Goal: Task Accomplishment & Management: Use online tool/utility

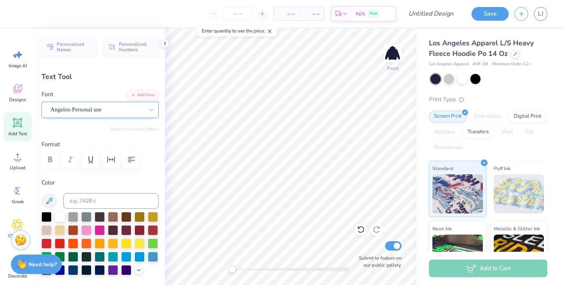
click at [116, 104] on div "Angelos-Personal use" at bounding box center [97, 110] width 95 height 12
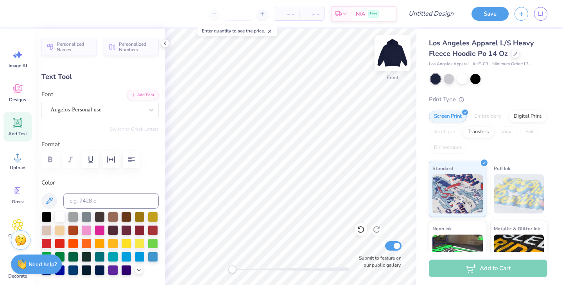
click at [394, 55] on img at bounding box center [392, 53] width 31 height 31
type input "0.0"
type input "13.76"
type input "6.71"
type input "5.56"
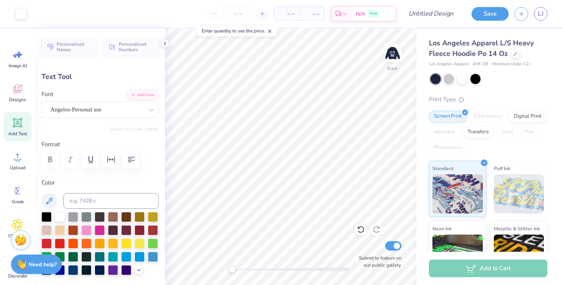
type input "-9.6"
type input "3.83"
type input "1.87"
type input "10.50"
type input "0.0"
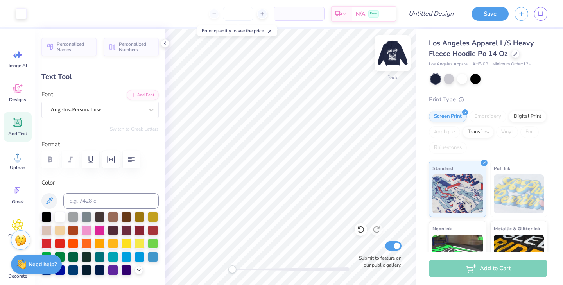
click at [395, 58] on img at bounding box center [392, 53] width 31 height 31
click at [263, 268] on div at bounding box center [290, 269] width 117 height 4
click at [363, 228] on icon at bounding box center [360, 229] width 7 height 7
type input "7.05"
type input "0.0"
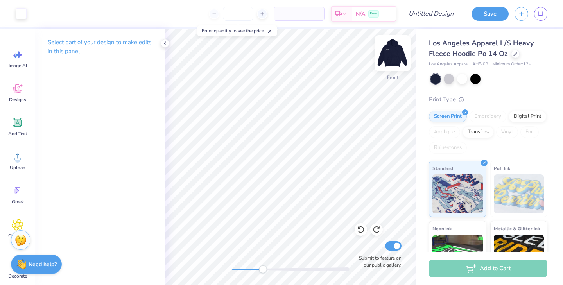
click at [395, 60] on img at bounding box center [392, 53] width 31 height 31
click at [250, 269] on div at bounding box center [290, 269] width 117 height 4
click at [242, 267] on div at bounding box center [290, 269] width 117 height 4
click at [166, 45] on icon at bounding box center [165, 43] width 6 height 6
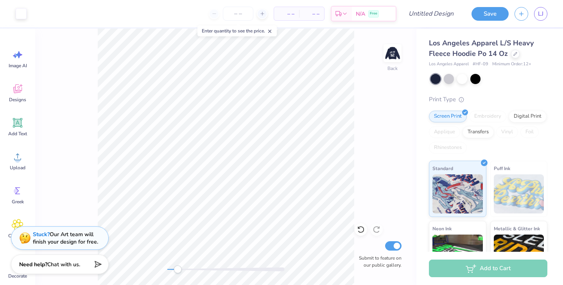
click at [172, 268] on div at bounding box center [225, 269] width 117 height 4
click at [395, 56] on img at bounding box center [392, 53] width 31 height 31
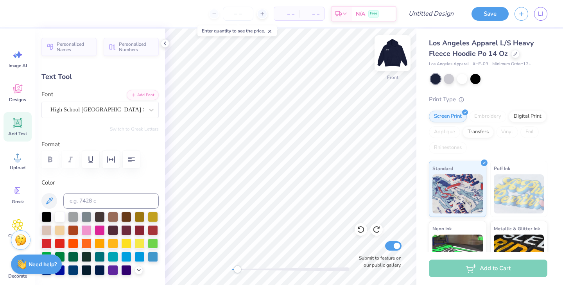
click at [390, 52] on img at bounding box center [392, 53] width 31 height 31
type input "10.15"
type input "0.93"
type input "16.03"
type input "6.18"
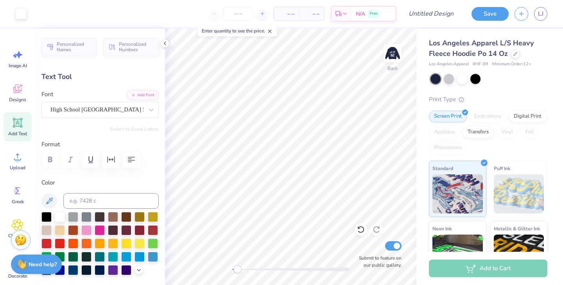
type input "0.56"
type input "3.83"
type input "1.87"
type input "5.99"
type input "0.0"
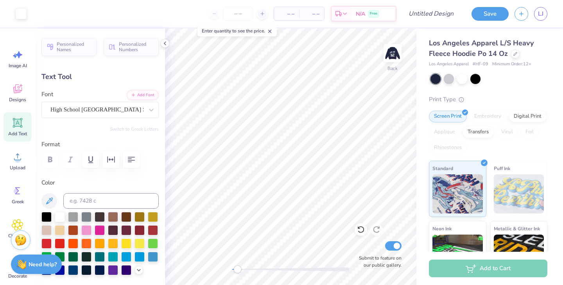
type input "6.18"
type input "0.56"
type input "8.47"
type input "4.01"
type input "1.47"
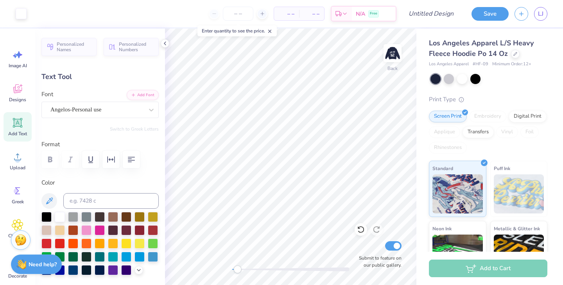
type input "6.11"
click at [147, 107] on div at bounding box center [151, 110] width 14 height 14
click at [150, 94] on button "Add Font" at bounding box center [143, 94] width 32 height 10
click at [140, 113] on div "Angelos-Personal use" at bounding box center [97, 110] width 95 height 12
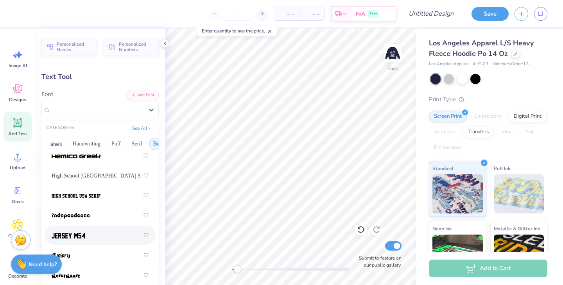
scroll to position [572, 0]
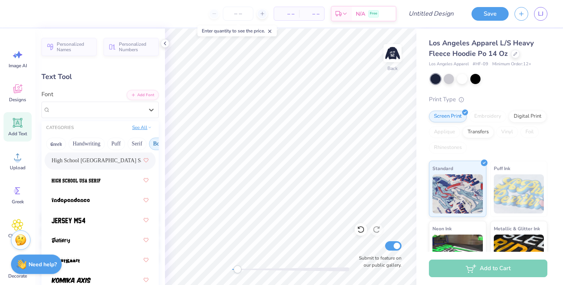
click at [137, 130] on button "See All" at bounding box center [142, 127] width 24 height 8
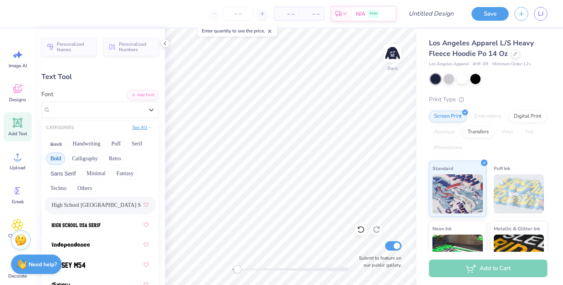
click at [136, 129] on button "See All" at bounding box center [142, 127] width 24 height 8
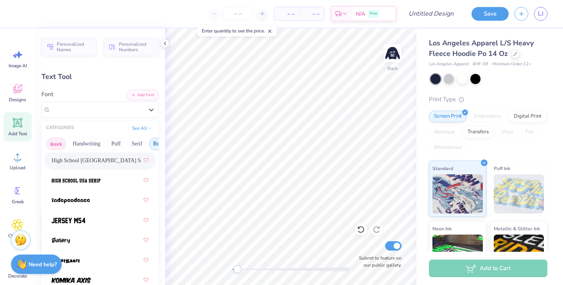
click at [56, 145] on button "Greek" at bounding box center [56, 144] width 20 height 13
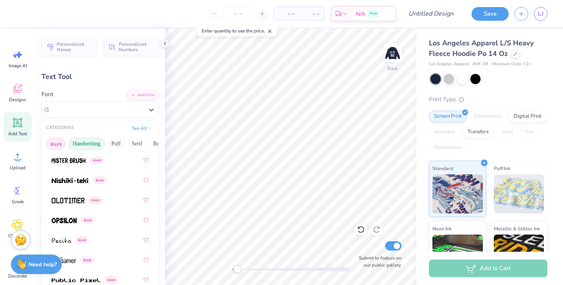
click at [95, 145] on button "Handwriting" at bounding box center [86, 144] width 36 height 13
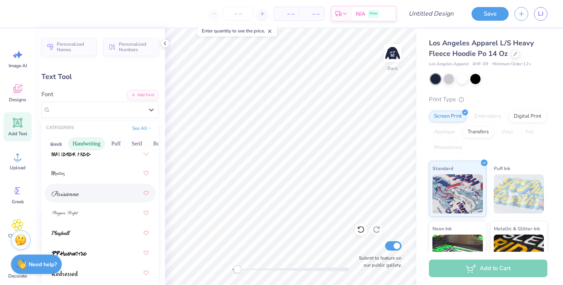
scroll to position [320, 0]
click at [87, 229] on div at bounding box center [100, 233] width 97 height 14
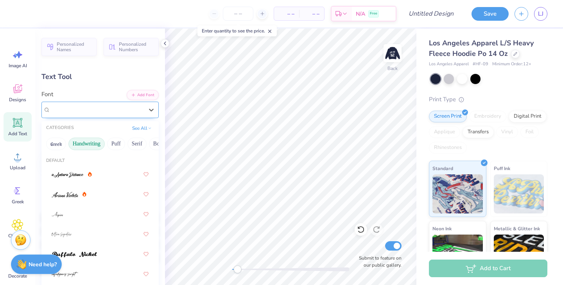
click at [98, 111] on div "Playball" at bounding box center [97, 110] width 95 height 12
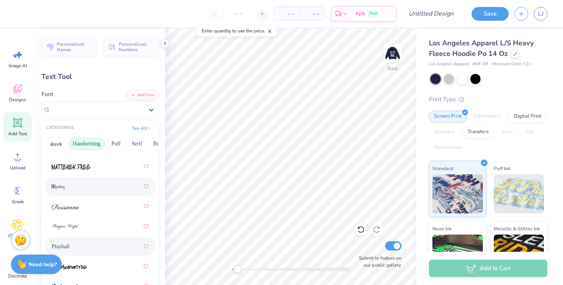
scroll to position [317, 0]
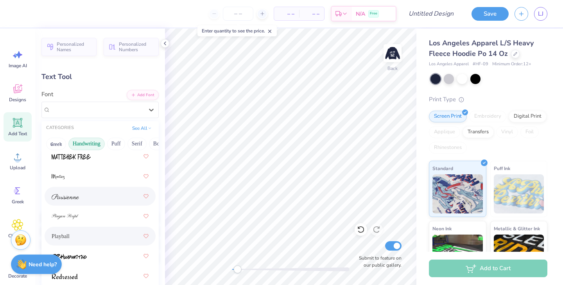
click at [91, 195] on div at bounding box center [100, 196] width 97 height 14
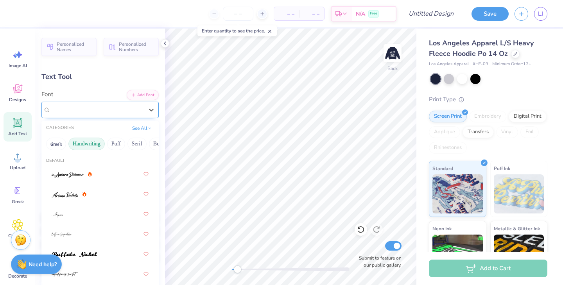
click at [98, 115] on div "Parisienne" at bounding box center [97, 110] width 95 height 12
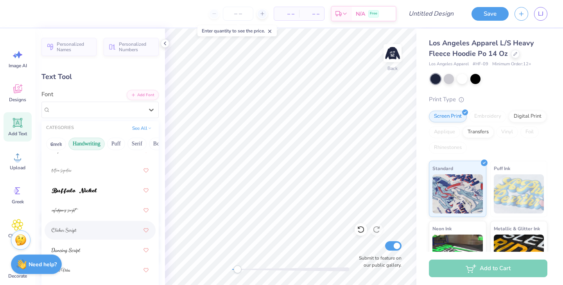
scroll to position [68, 0]
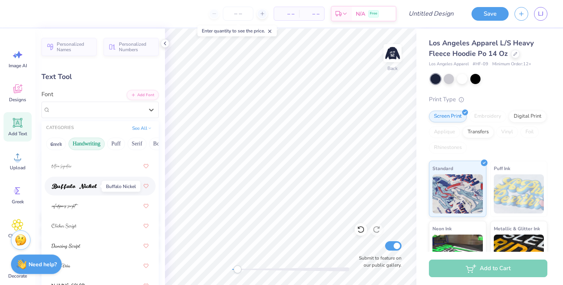
click at [88, 186] on img at bounding box center [74, 186] width 45 height 5
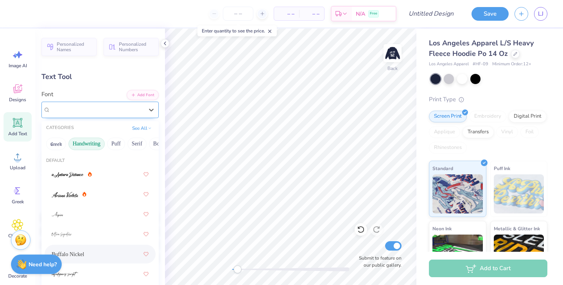
click at [97, 111] on div "Buffalo Nickel" at bounding box center [97, 110] width 95 height 12
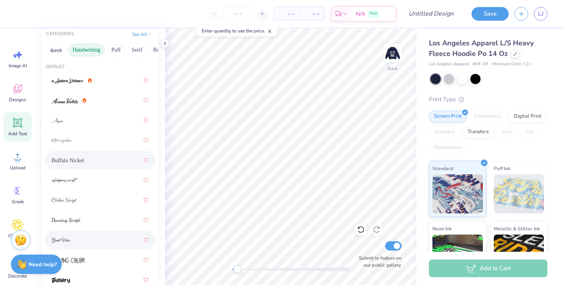
scroll to position [0, 0]
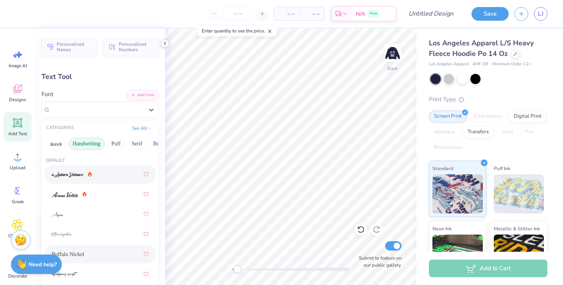
click at [164, 43] on polyline at bounding box center [165, 43] width 2 height 3
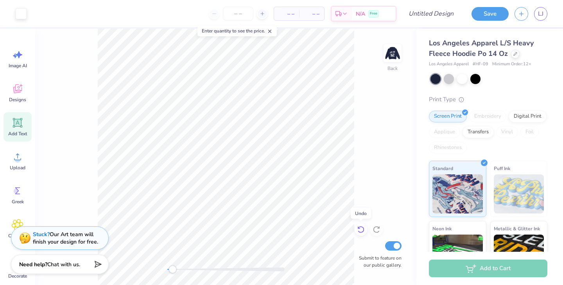
click at [363, 227] on icon at bounding box center [361, 229] width 8 height 8
click at [362, 229] on icon at bounding box center [361, 229] width 8 height 8
click at [362, 228] on icon at bounding box center [361, 229] width 8 height 8
click at [380, 172] on div "Back Submit to feature on our public gallery." at bounding box center [225, 157] width 381 height 256
click at [394, 54] on img at bounding box center [392, 53] width 31 height 31
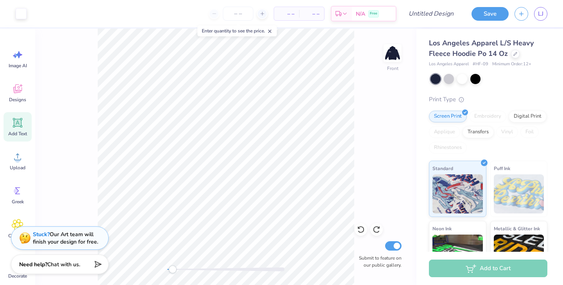
click at [386, 124] on div "Front Submit to feature on our public gallery." at bounding box center [225, 157] width 381 height 256
drag, startPoint x: 172, startPoint y: 270, endPoint x: 166, endPoint y: 270, distance: 6.3
click at [166, 270] on div "Accessibility label" at bounding box center [167, 269] width 8 height 8
click at [393, 56] on img at bounding box center [392, 53] width 31 height 31
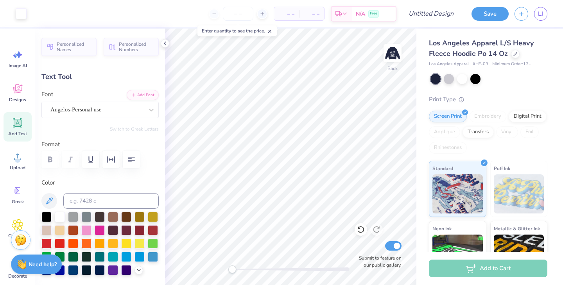
type input "0.0"
type input "6.18"
type input "0.56"
type input "7.81"
click at [19, 155] on icon at bounding box center [18, 157] width 12 height 12
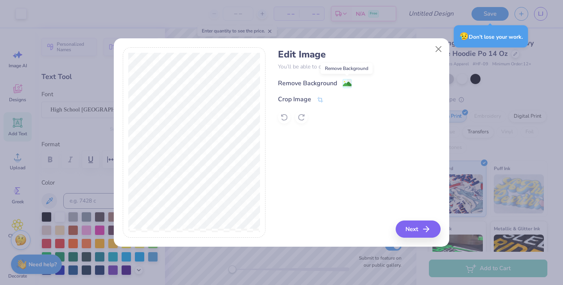
click at [345, 82] on image at bounding box center [347, 84] width 9 height 9
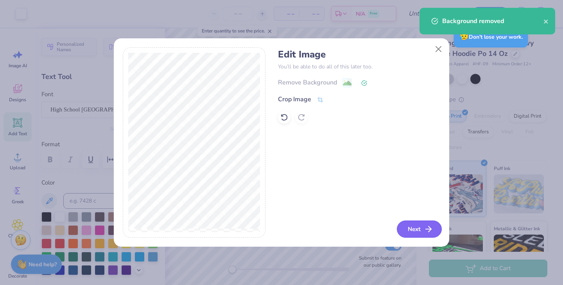
click at [416, 229] on button "Next" at bounding box center [419, 228] width 45 height 17
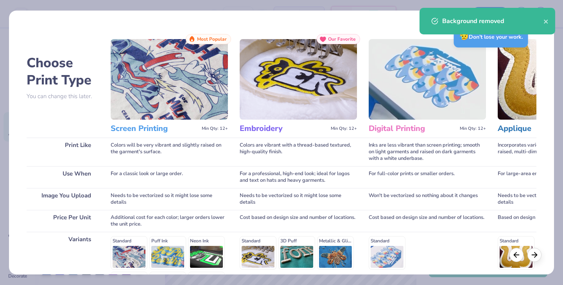
click at [416, 229] on div "Cost based on design size and number of locations." at bounding box center [426, 221] width 117 height 22
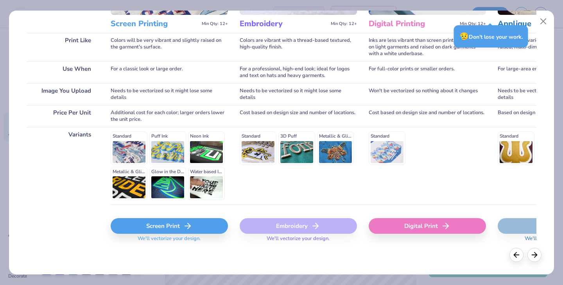
click at [206, 231] on div "Screen Print" at bounding box center [169, 226] width 117 height 16
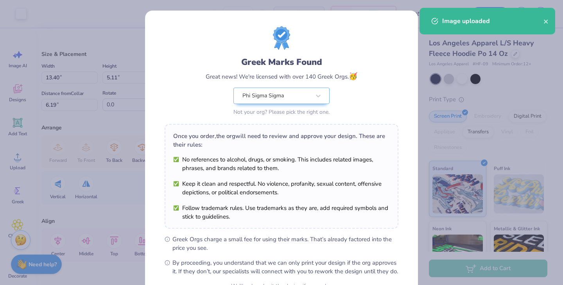
click at [295, 138] on body "Art colors – – Per Item – – Total Est. Delivery N/A Free Design Title Save LJ I…" at bounding box center [281, 142] width 563 height 285
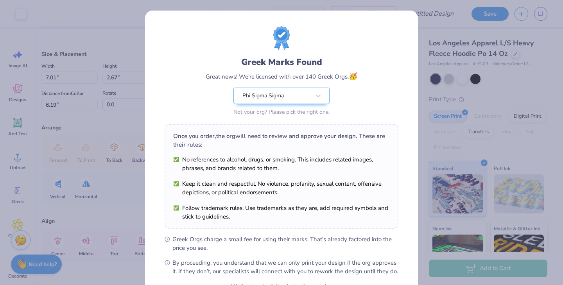
type input "7.01"
type input "2.67"
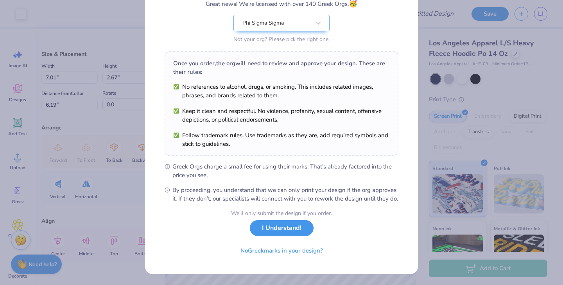
click at [275, 232] on button "I Understand!" at bounding box center [282, 228] width 64 height 16
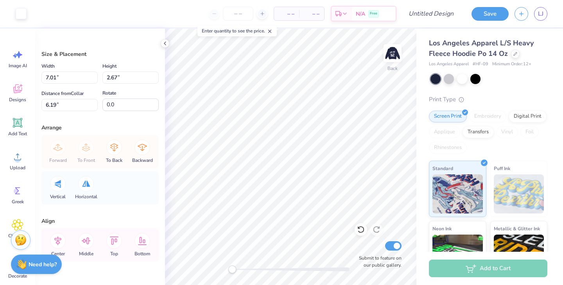
scroll to position [0, 0]
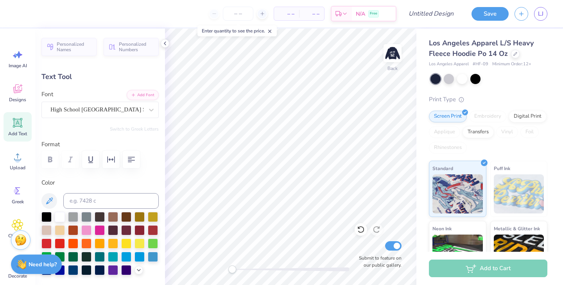
type input "0.0"
type input "6.19"
type input "0.61"
type input "8.16"
type input "0.0"
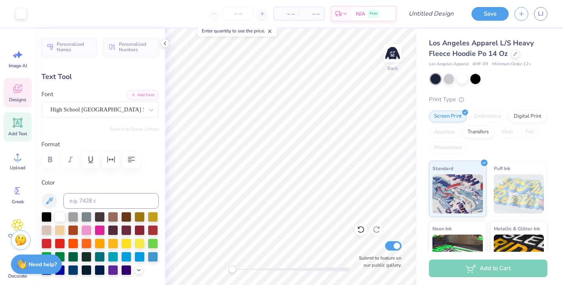
click at [18, 88] on icon at bounding box center [17, 88] width 9 height 9
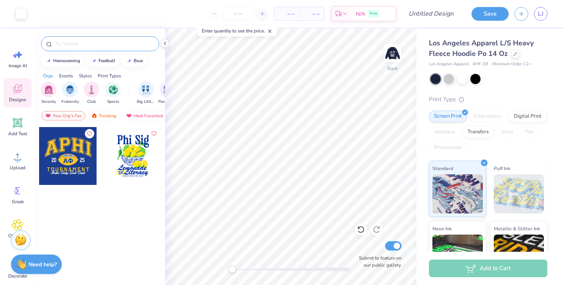
click at [73, 41] on input "text" at bounding box center [104, 44] width 100 height 8
type input "t"
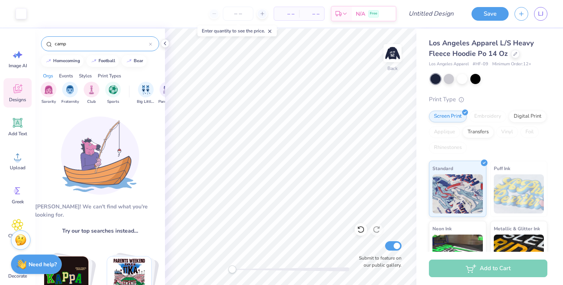
type input "camp"
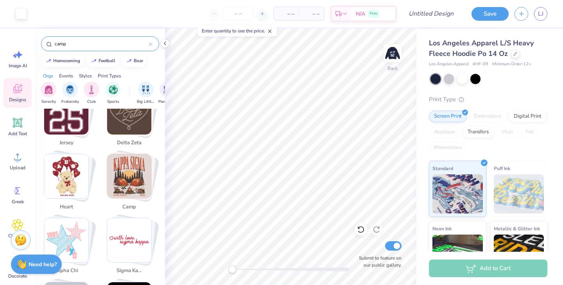
scroll to position [876, 0]
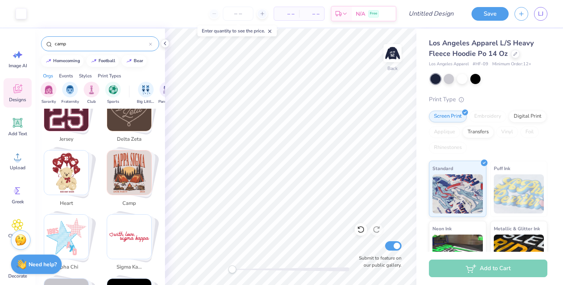
click at [125, 177] on img "Stack Card Button camp" at bounding box center [129, 172] width 44 height 44
click at [130, 159] on img "Stack Card Button camp" at bounding box center [129, 172] width 44 height 44
click at [134, 167] on img "Stack Card Button camp" at bounding box center [129, 172] width 44 height 44
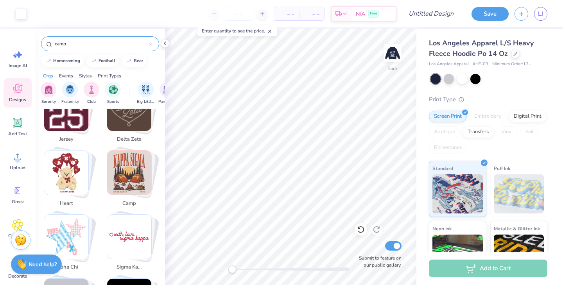
click at [150, 41] on div at bounding box center [150, 43] width 3 height 7
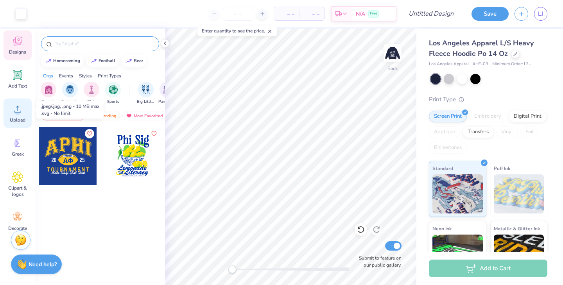
scroll to position [57, 0]
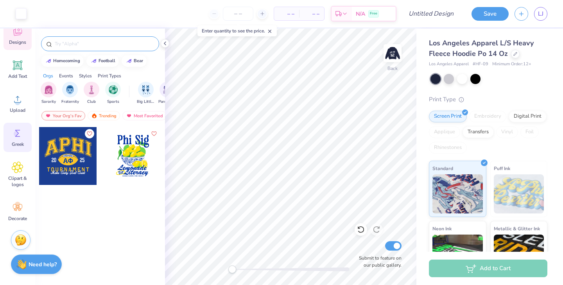
click at [18, 138] on icon at bounding box center [18, 133] width 12 height 12
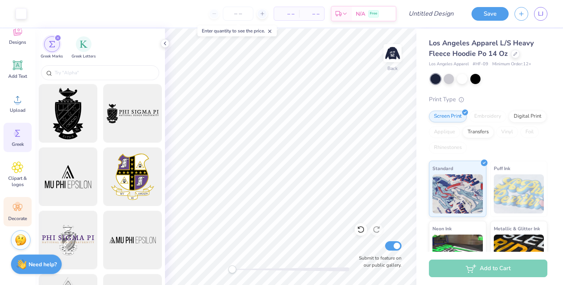
click at [14, 216] on span "Decorate" at bounding box center [17, 218] width 19 height 6
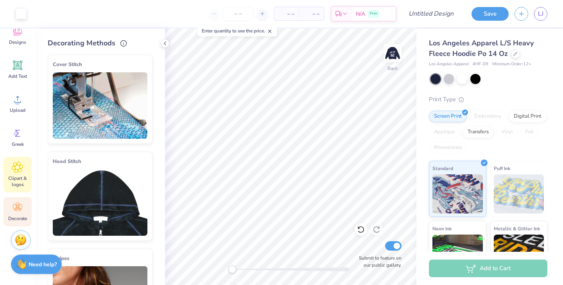
scroll to position [0, 0]
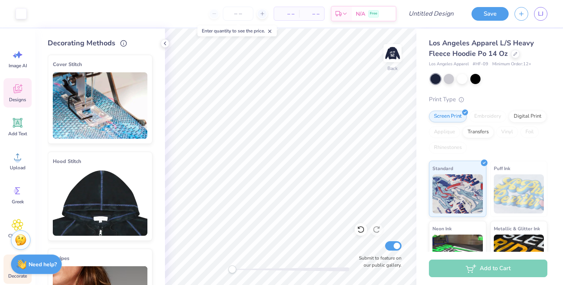
click at [18, 96] on div "Designs" at bounding box center [18, 92] width 28 height 29
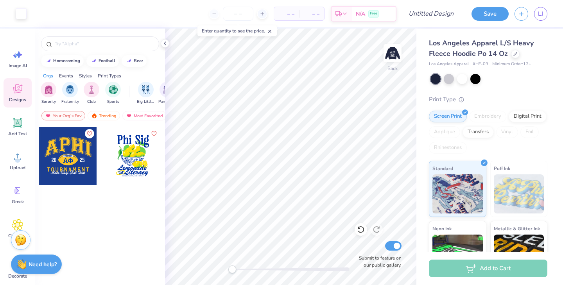
click at [68, 75] on div "Events" at bounding box center [66, 75] width 14 height 7
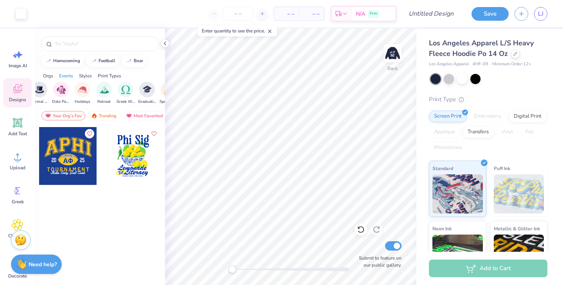
scroll to position [0, 243]
click at [96, 92] on img "filter for Retreat" at bounding box center [95, 88] width 9 height 9
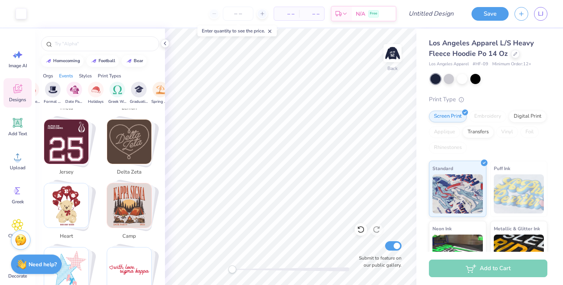
scroll to position [849, 0]
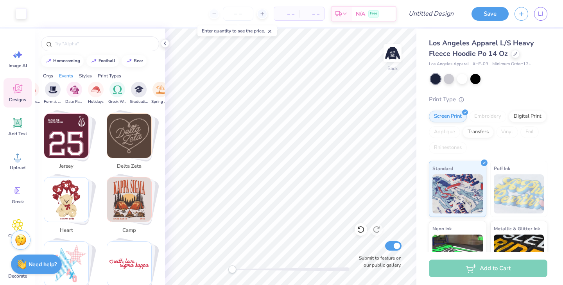
click at [127, 194] on img "Stack Card Button camp" at bounding box center [129, 199] width 44 height 44
type input "camp"
click at [151, 181] on img "Stack Card Button camp" at bounding box center [129, 199] width 44 height 44
click at [111, 179] on img "Stack Card Button camp" at bounding box center [129, 199] width 44 height 44
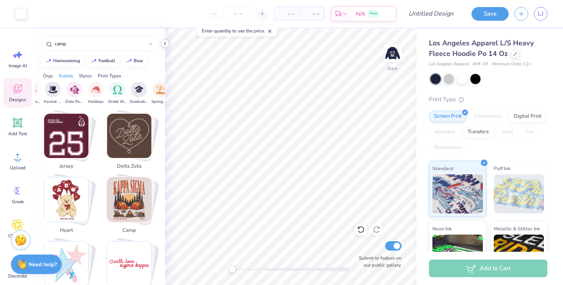
click at [166, 41] on icon at bounding box center [165, 43] width 6 height 6
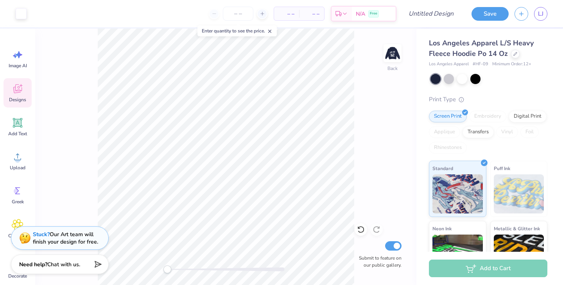
scroll to position [684, 0]
click at [394, 57] on img at bounding box center [392, 53] width 31 height 31
click at [393, 55] on img at bounding box center [392, 53] width 31 height 31
click at [391, 61] on img at bounding box center [392, 53] width 31 height 31
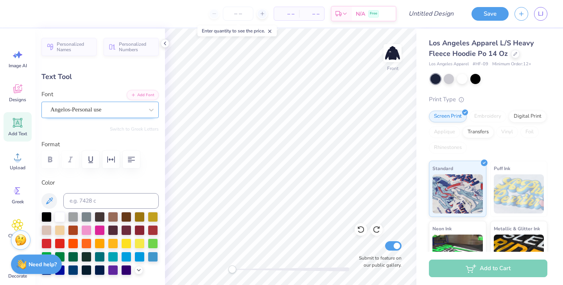
click at [143, 109] on div "Angelos-Personal use" at bounding box center [97, 110] width 95 height 12
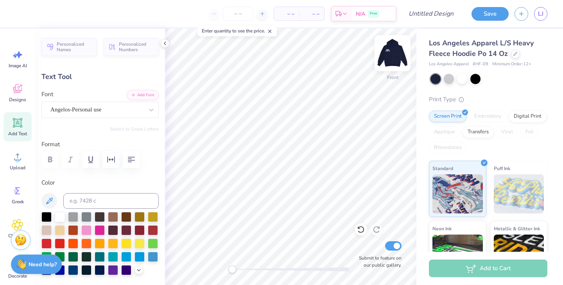
type input "0.0"
click at [362, 228] on icon at bounding box center [361, 229] width 8 height 8
type input "0.0"
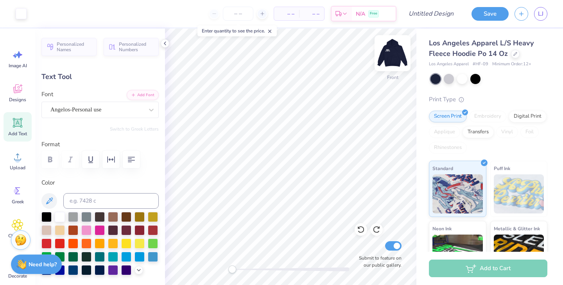
click at [395, 52] on img at bounding box center [392, 53] width 31 height 31
click at [391, 60] on img at bounding box center [392, 53] width 31 height 31
click at [166, 44] on icon at bounding box center [165, 43] width 6 height 6
click at [164, 44] on icon at bounding box center [165, 43] width 6 height 6
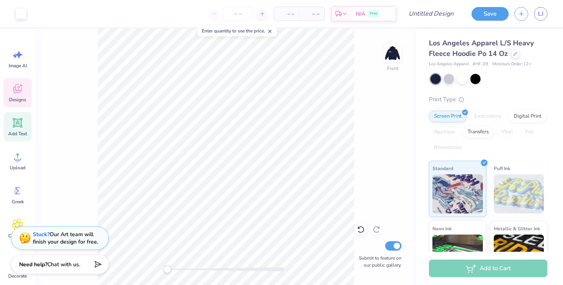
click at [22, 86] on icon at bounding box center [18, 89] width 12 height 12
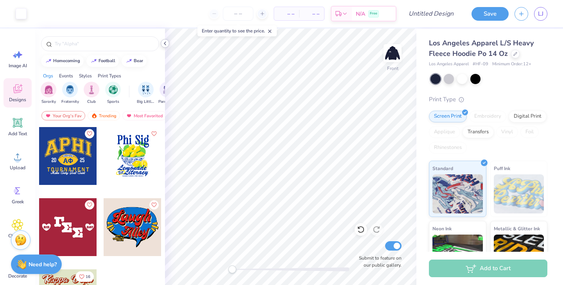
click at [164, 43] on polyline at bounding box center [165, 43] width 2 height 3
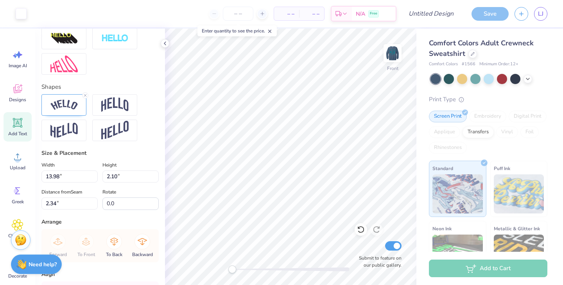
type input "2.34"
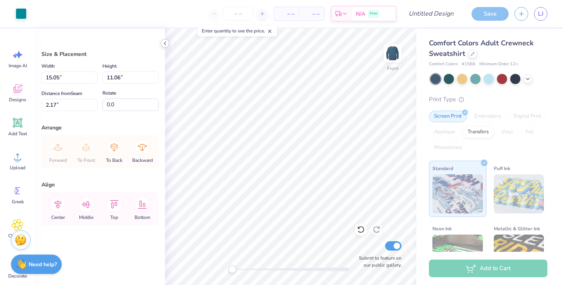
click at [164, 46] on icon at bounding box center [165, 43] width 6 height 6
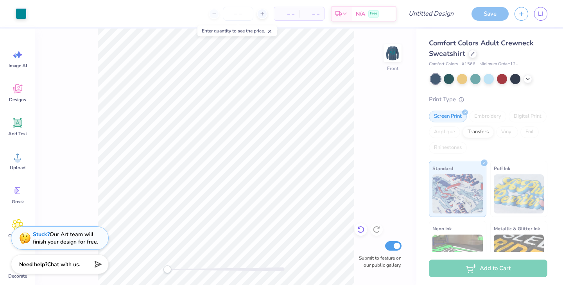
click at [361, 229] on icon at bounding box center [361, 229] width 8 height 8
click at [361, 228] on icon at bounding box center [361, 229] width 8 height 8
click at [356, 157] on div "Front Submit to feature on our public gallery." at bounding box center [225, 157] width 381 height 256
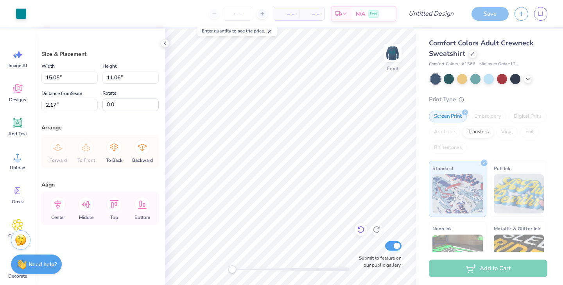
click at [361, 227] on icon at bounding box center [360, 229] width 7 height 7
click at [358, 226] on icon at bounding box center [361, 229] width 8 height 8
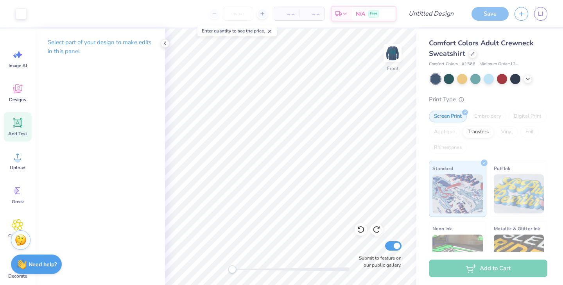
click at [19, 126] on icon at bounding box center [17, 122] width 9 height 9
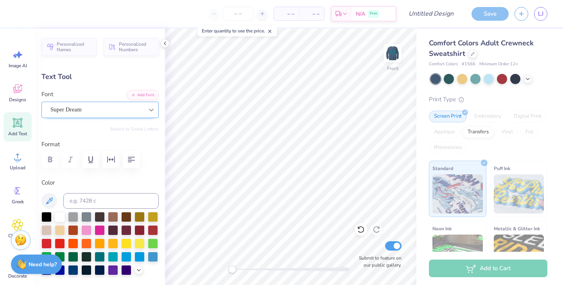
type textarea "P"
click at [144, 111] on div at bounding box center [151, 110] width 14 height 14
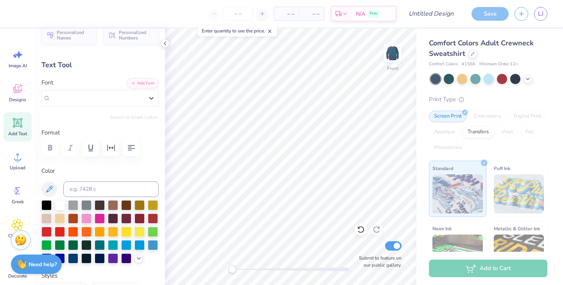
scroll to position [0, 0]
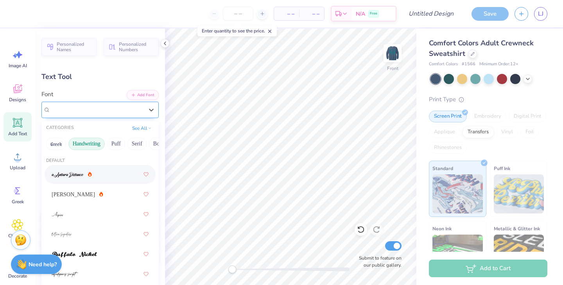
click at [79, 110] on span "Super Dream" at bounding box center [65, 109] width 31 height 9
click at [98, 173] on div at bounding box center [100, 174] width 97 height 14
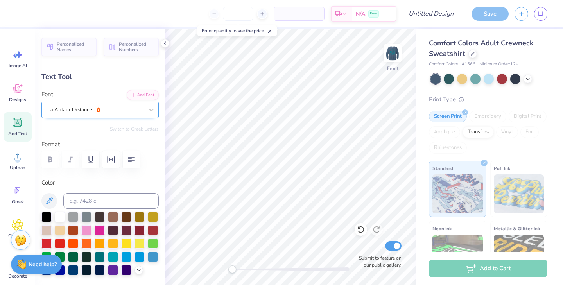
click at [99, 110] on div "a Antara Distance" at bounding box center [97, 110] width 95 height 12
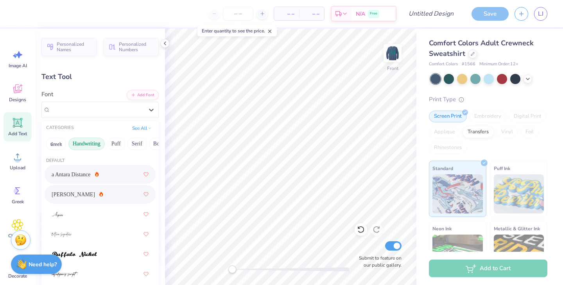
click at [96, 189] on div "Ariana Violeta" at bounding box center [100, 194] width 97 height 14
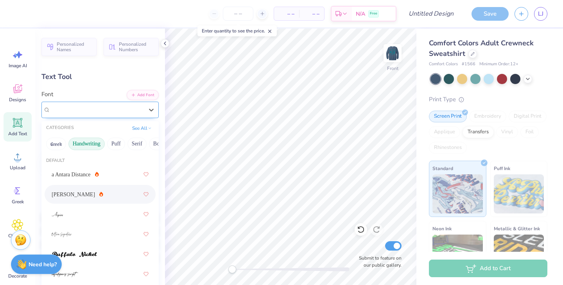
click at [104, 109] on div "Ariana Violeta" at bounding box center [97, 110] width 95 height 12
click at [112, 140] on button "Puff" at bounding box center [116, 144] width 18 height 13
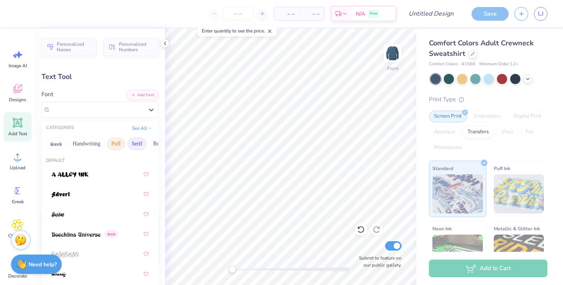
click at [134, 141] on button "Serif" at bounding box center [136, 144] width 19 height 13
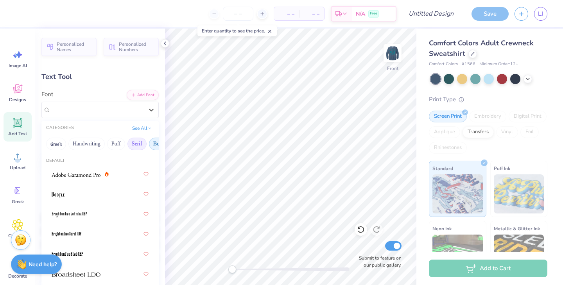
click at [149, 143] on button "Bold" at bounding box center [158, 144] width 19 height 13
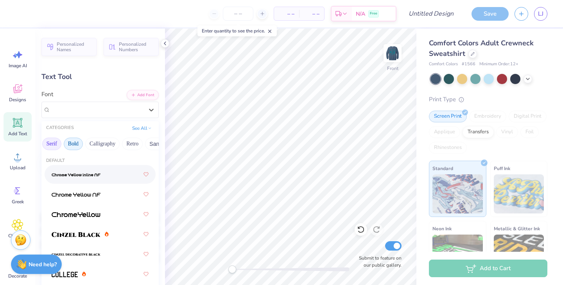
scroll to position [0, 86]
click at [107, 144] on button "Calligraphy" at bounding box center [101, 144] width 34 height 13
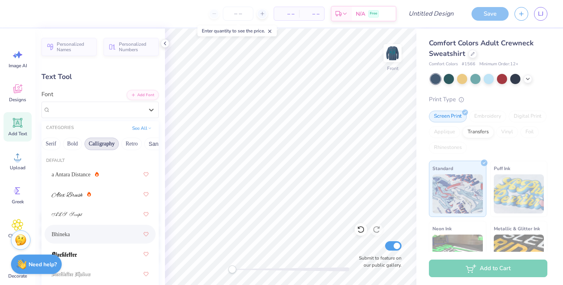
click at [76, 238] on div "Bhineka" at bounding box center [100, 234] width 97 height 14
click at [101, 116] on div "Bhineka" at bounding box center [99, 110] width 117 height 16
click at [107, 141] on button "Retro" at bounding box center [112, 144] width 21 height 13
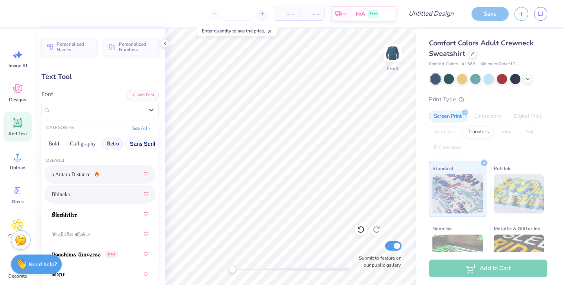
click at [130, 140] on button "Sans Serif" at bounding box center [142, 144] width 34 height 13
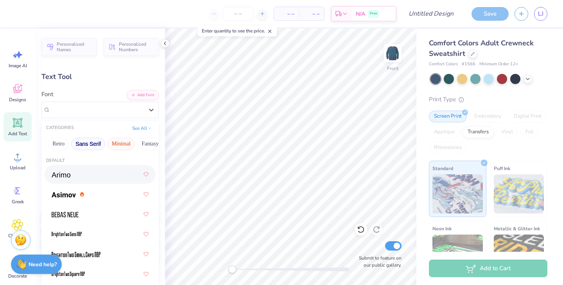
scroll to position [0, 159]
click at [142, 141] on button "Fantasy" at bounding box center [150, 144] width 26 height 13
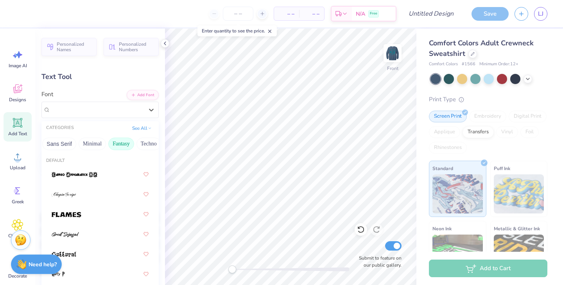
scroll to position [0, 215]
click at [119, 144] on button "Techno" at bounding box center [121, 144] width 25 height 13
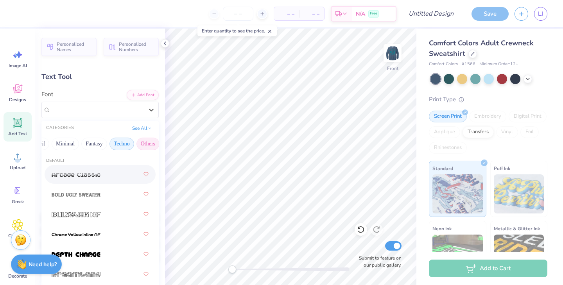
click at [142, 148] on button "Others" at bounding box center [147, 144] width 23 height 13
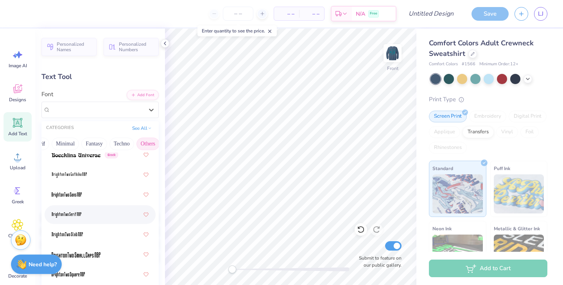
scroll to position [0, 0]
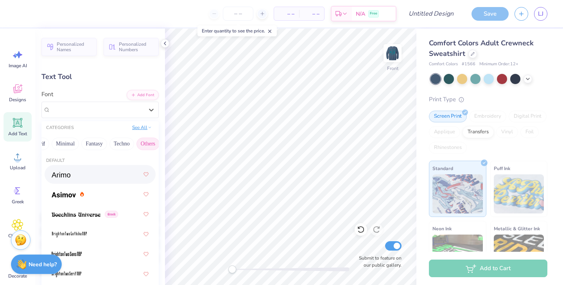
click at [146, 126] on button "See All" at bounding box center [142, 127] width 24 height 8
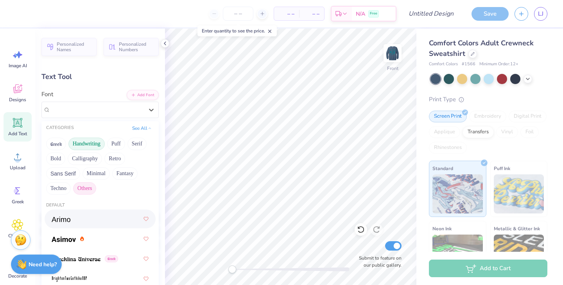
click at [91, 143] on button "Handwriting" at bounding box center [86, 144] width 36 height 13
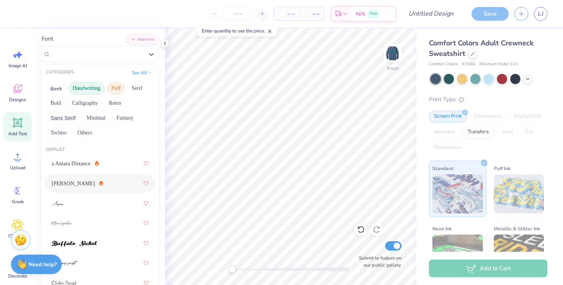
click at [116, 89] on button "Puff" at bounding box center [116, 88] width 18 height 13
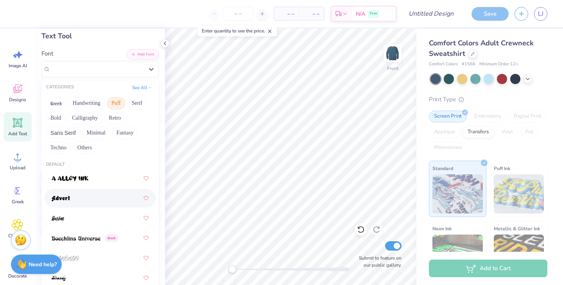
scroll to position [34, 0]
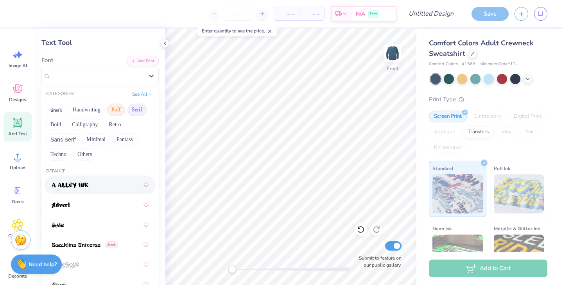
click at [136, 109] on button "Serif" at bounding box center [136, 110] width 19 height 13
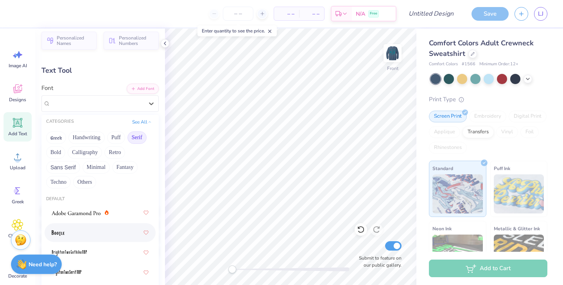
scroll to position [5, 0]
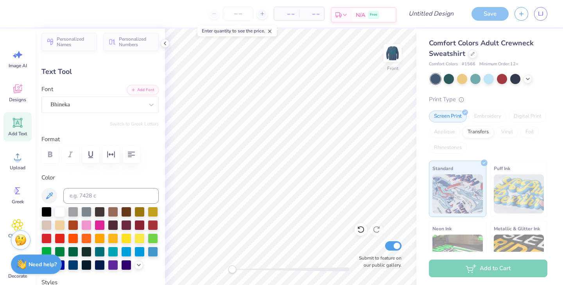
paste textarea
type textarea "phi"
click at [145, 104] on div at bounding box center [151, 105] width 14 height 14
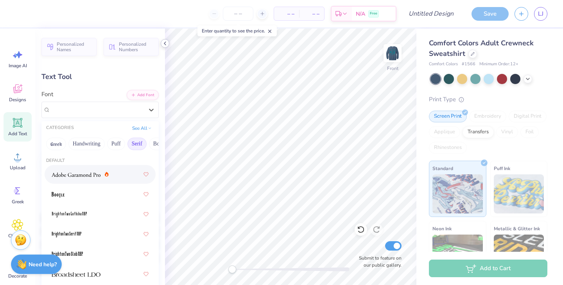
click at [165, 43] on icon at bounding box center [165, 43] width 6 height 6
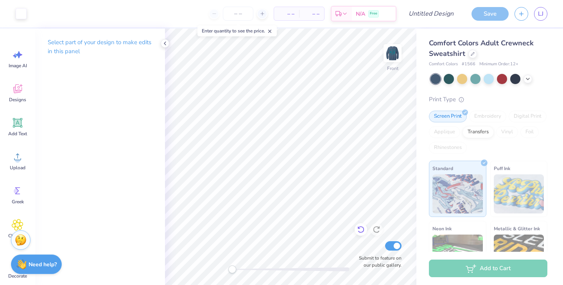
click at [363, 229] on icon at bounding box center [360, 229] width 7 height 7
click at [362, 229] on icon at bounding box center [361, 229] width 8 height 8
click at [361, 228] on icon at bounding box center [361, 229] width 8 height 8
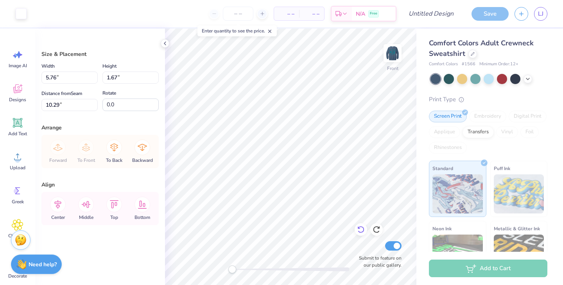
click at [361, 228] on icon at bounding box center [361, 229] width 8 height 8
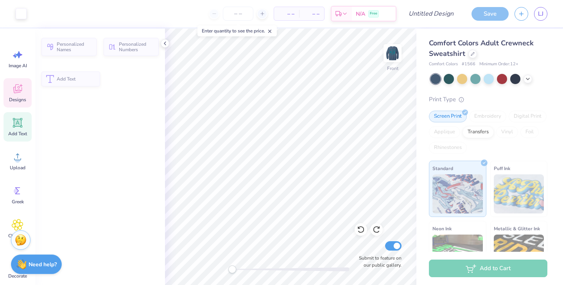
click at [17, 91] on icon at bounding box center [17, 90] width 7 height 6
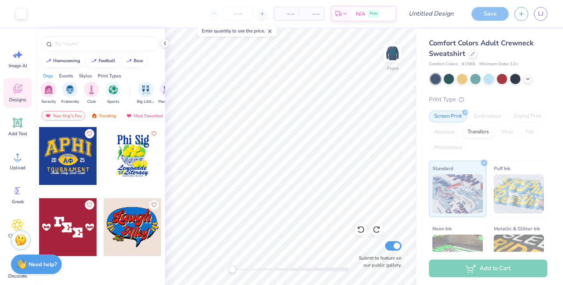
click at [136, 223] on div at bounding box center [133, 227] width 58 height 58
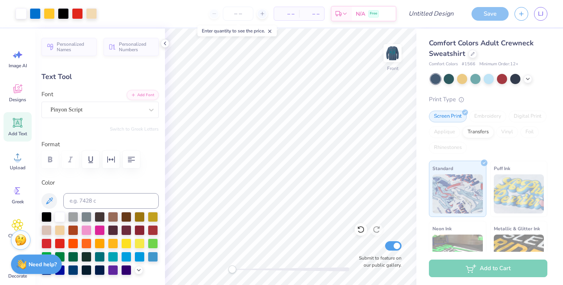
type input "12.62"
type input "1.90"
type input "3.14"
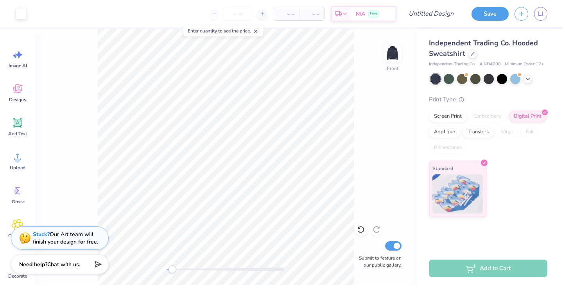
scroll to position [1, 0]
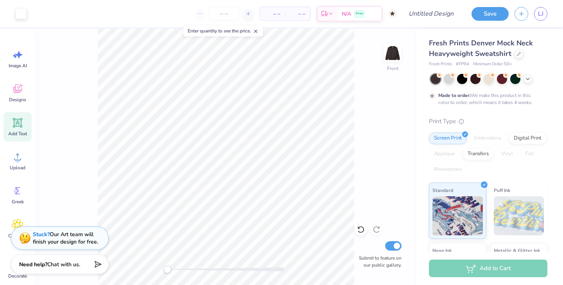
scroll to position [360, 0]
